Goal: Information Seeking & Learning: Learn about a topic

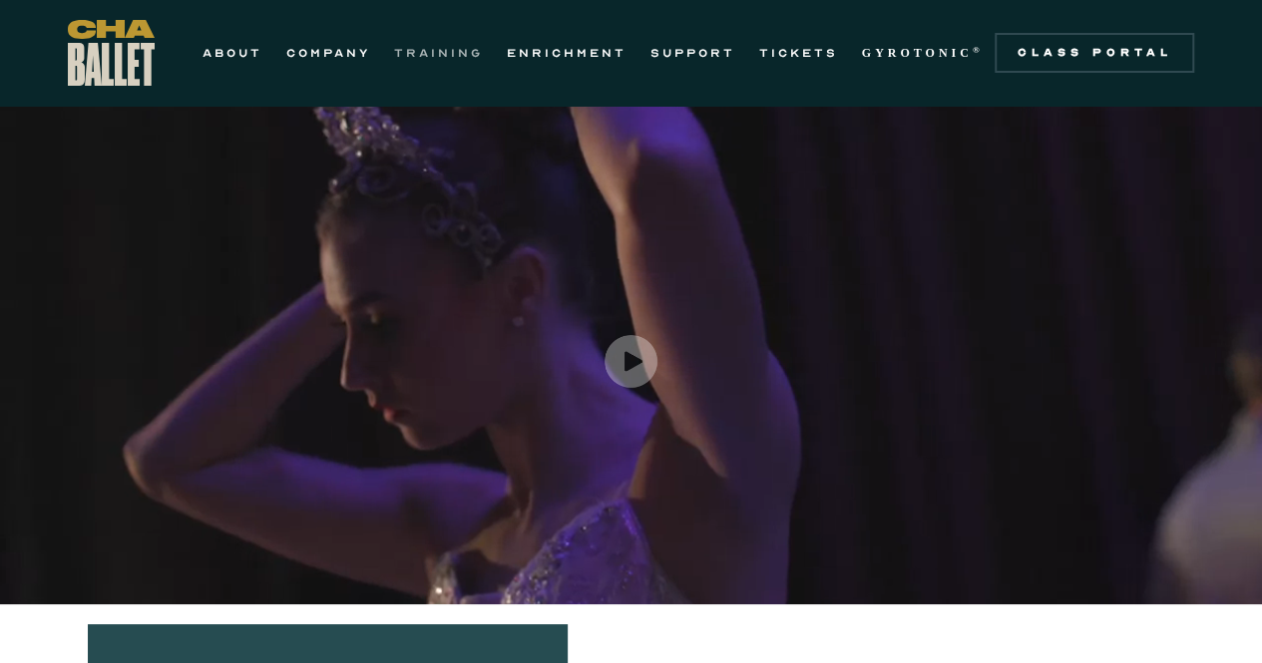
click at [426, 53] on link "TRAINING" at bounding box center [438, 53] width 89 height 24
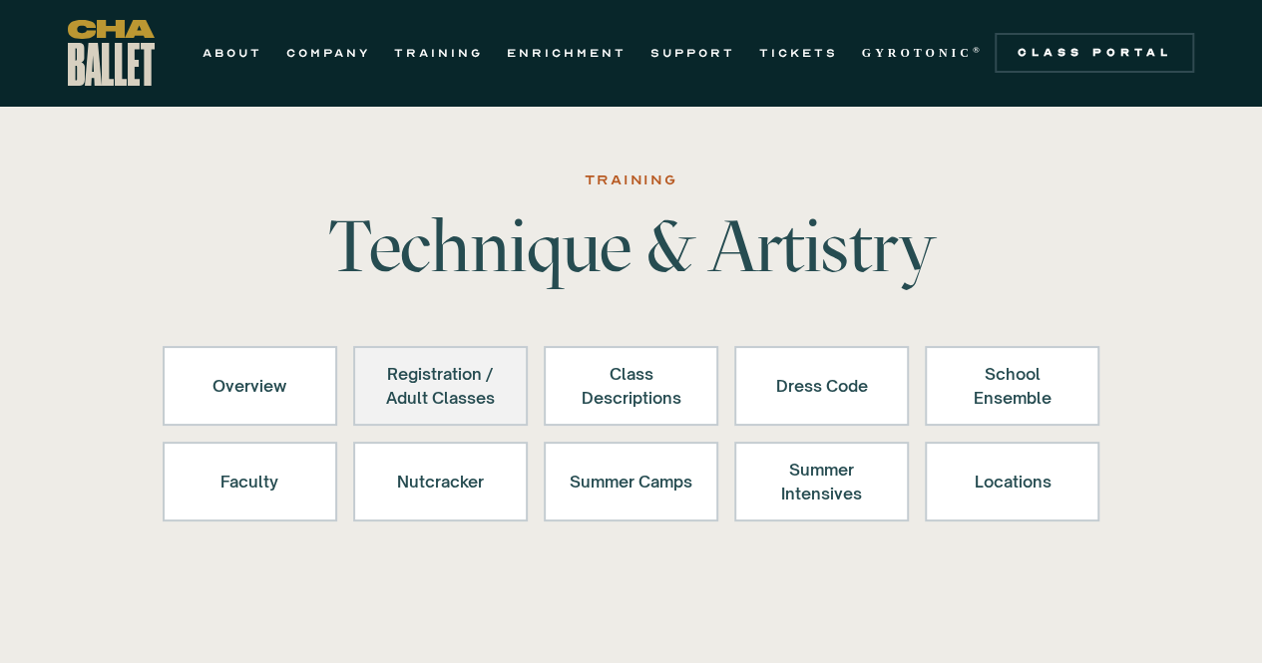
click at [431, 402] on div "Registration / Adult Classes" at bounding box center [440, 386] width 123 height 48
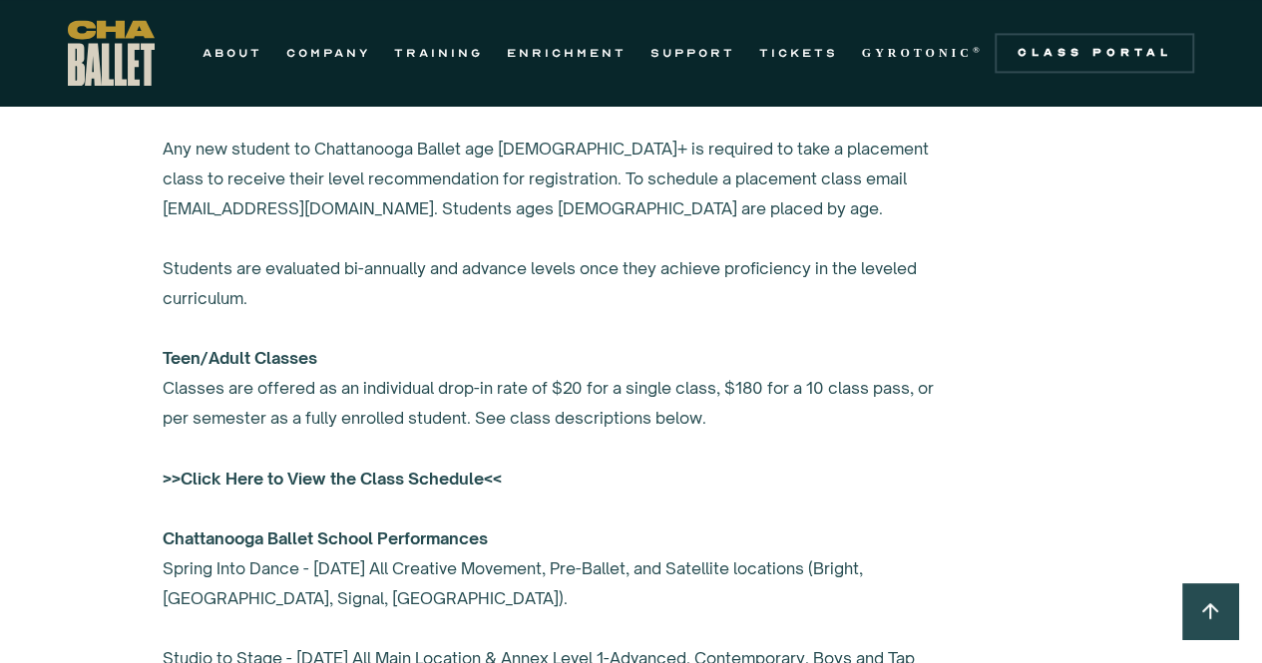
click at [384, 474] on strong ">>Click Here to View the Class Schedule<<" at bounding box center [332, 478] width 339 height 20
